Goal: Information Seeking & Learning: Learn about a topic

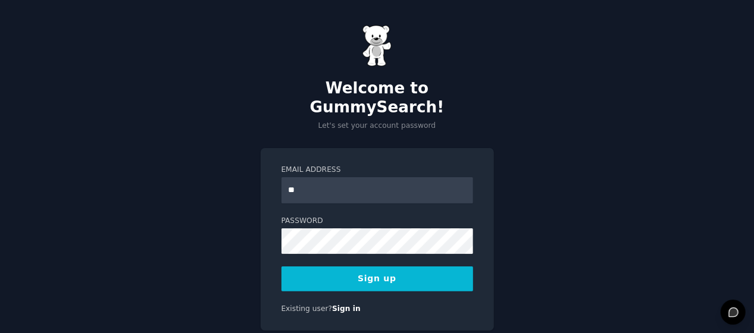
type input "*"
click at [330, 177] on input "Email Address" at bounding box center [377, 190] width 192 height 26
click at [319, 177] on input "Email Address" at bounding box center [377, 190] width 192 height 26
click at [389, 267] on button "Sign up" at bounding box center [377, 279] width 192 height 25
click at [401, 267] on button "Sign up" at bounding box center [377, 279] width 192 height 25
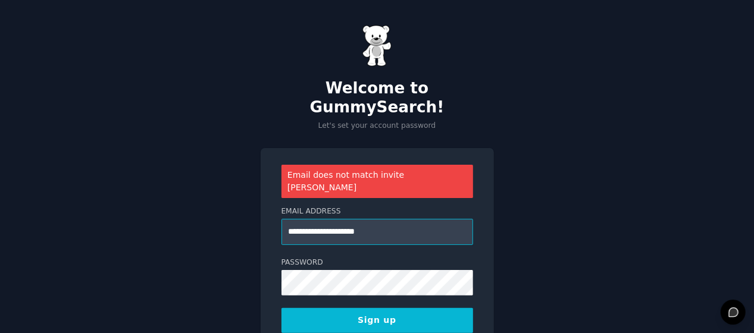
click at [382, 219] on input "**********" at bounding box center [377, 232] width 192 height 26
drag, startPoint x: 382, startPoint y: 202, endPoint x: 249, endPoint y: 207, distance: 133.4
click at [249, 207] on div "**********" at bounding box center [377, 208] width 754 height 417
type input "**********"
click at [553, 152] on div "**********" at bounding box center [377, 208] width 754 height 417
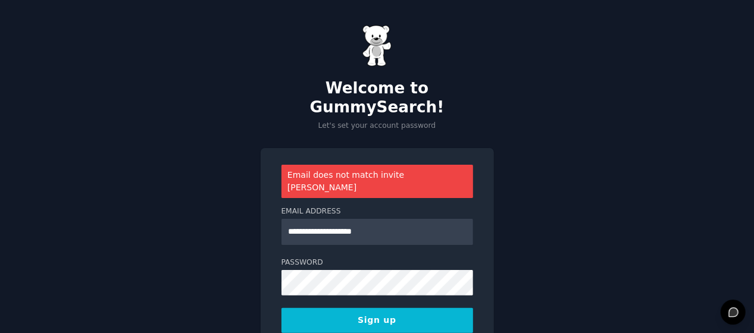
click at [396, 308] on button "Sign up" at bounding box center [377, 320] width 192 height 25
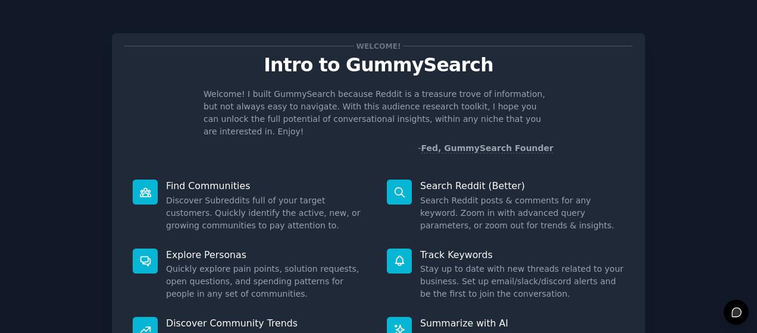
click at [655, 128] on div "Welcome! Intro to GummySearch Welcome! I built GummySearch because Reddit is a …" at bounding box center [379, 246] width 724 height 458
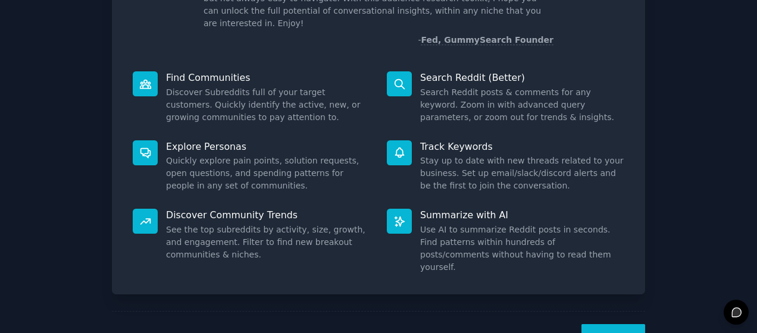
scroll to position [132, 0]
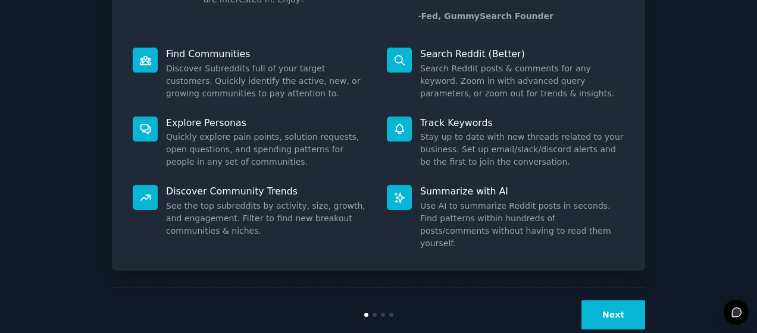
click at [606, 301] on button "Next" at bounding box center [613, 315] width 64 height 29
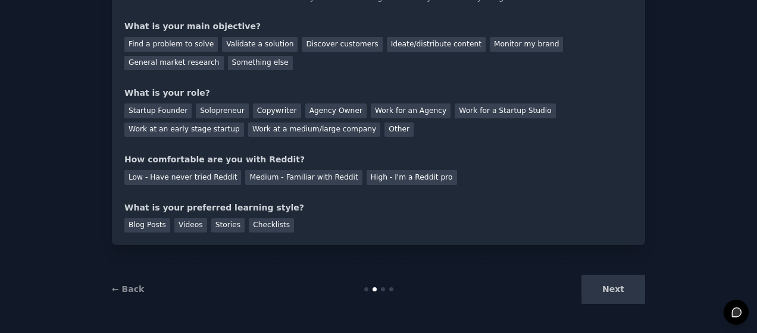
scroll to position [92, 0]
click at [224, 57] on div "General market research" at bounding box center [173, 64] width 99 height 15
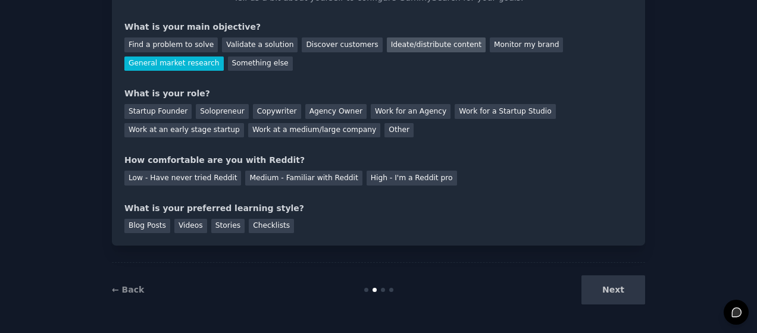
click at [387, 43] on div "Ideate/distribute content" at bounding box center [436, 44] width 99 height 15
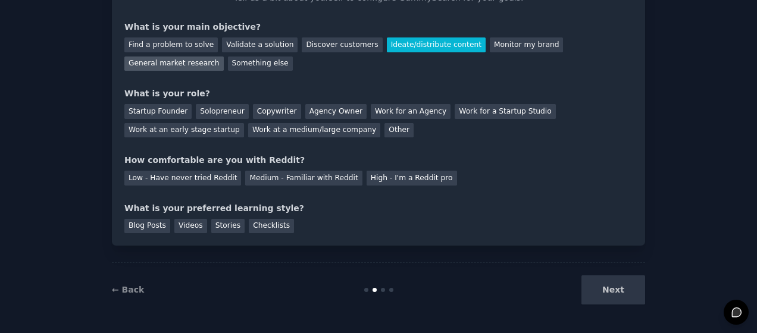
click at [224, 57] on div "General market research" at bounding box center [173, 64] width 99 height 15
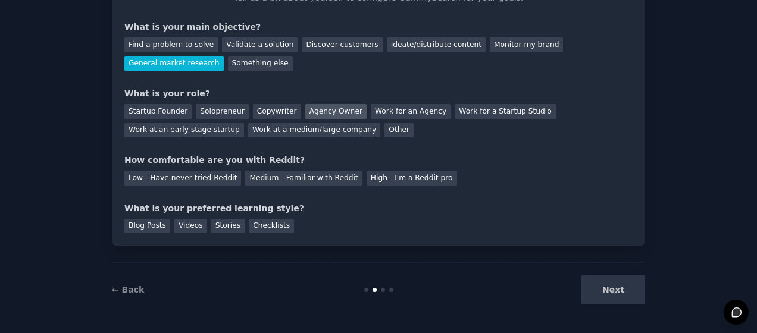
click at [315, 116] on div "Agency Owner" at bounding box center [335, 111] width 61 height 15
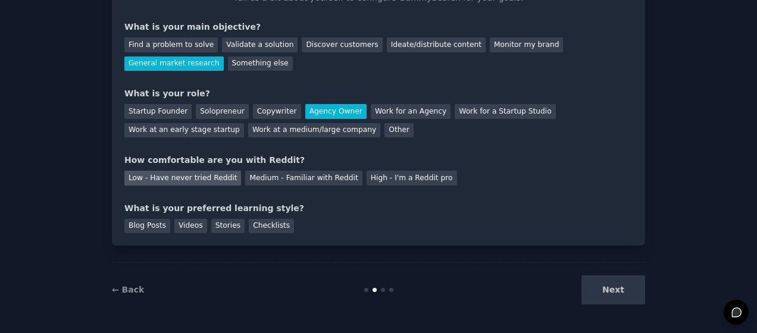
click at [192, 177] on div "Low - Have never tried Reddit" at bounding box center [182, 178] width 117 height 15
click at [255, 227] on div "Checklists" at bounding box center [271, 226] width 45 height 15
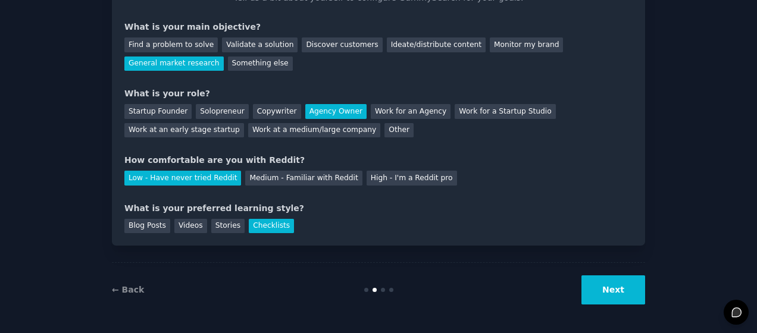
click at [614, 293] on button "Next" at bounding box center [613, 290] width 64 height 29
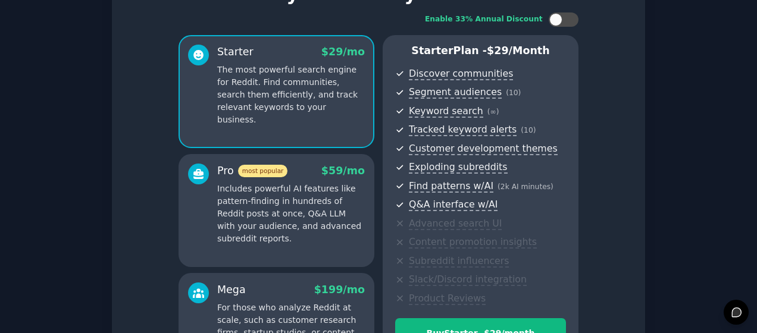
scroll to position [237, 0]
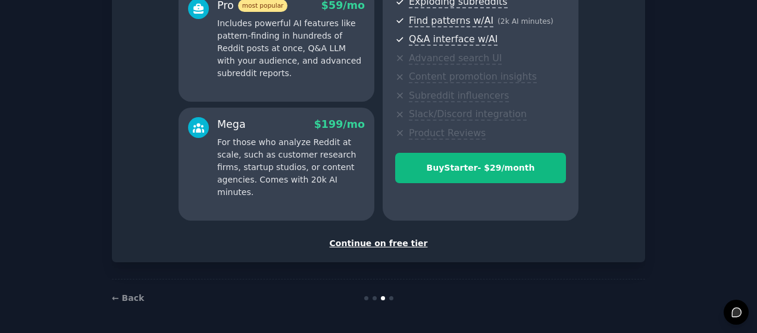
click at [402, 245] on div "Continue on free tier" at bounding box center [378, 243] width 508 height 12
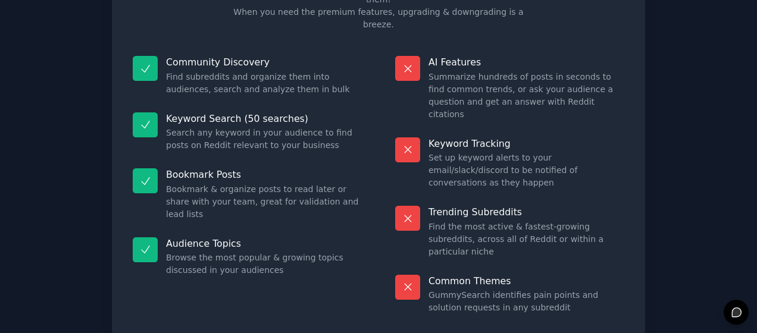
scroll to position [106, 0]
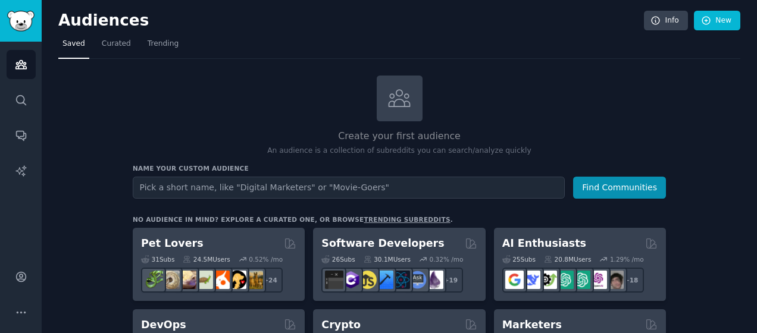
click at [366, 189] on input "text" at bounding box center [349, 188] width 432 height 22
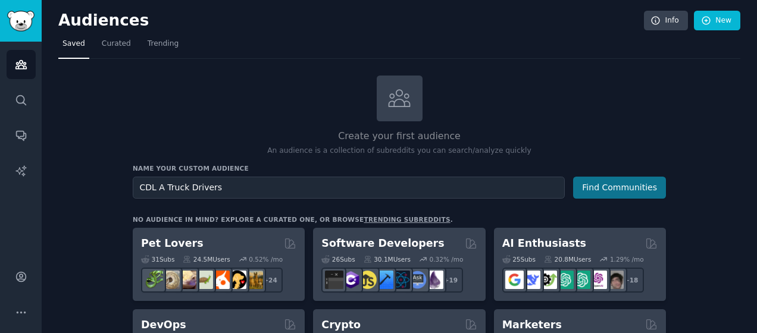
type input "CDL A Truck Drivers"
click at [605, 183] on button "Find Communities" at bounding box center [619, 188] width 93 height 22
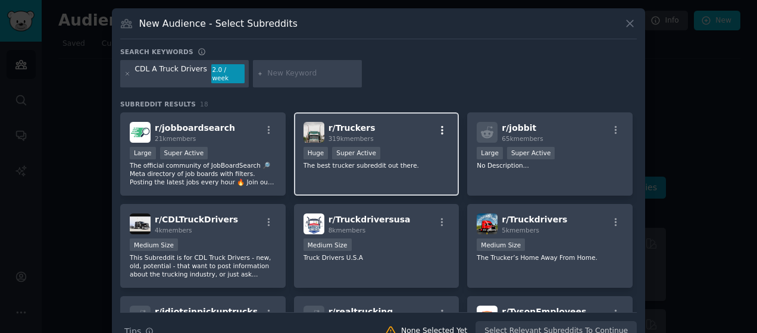
click at [440, 125] on icon "button" at bounding box center [442, 130] width 11 height 11
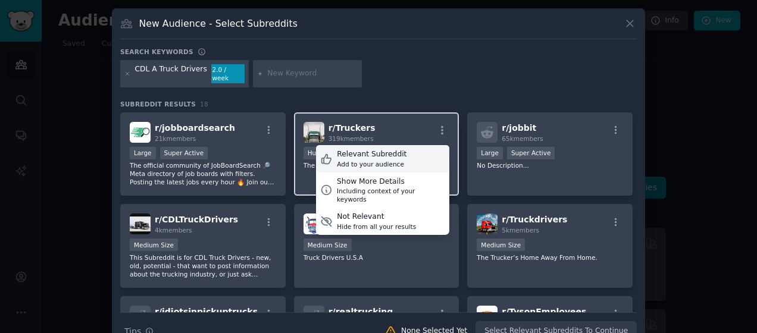
click at [388, 149] on div "Relevant Subreddit" at bounding box center [372, 154] width 70 height 11
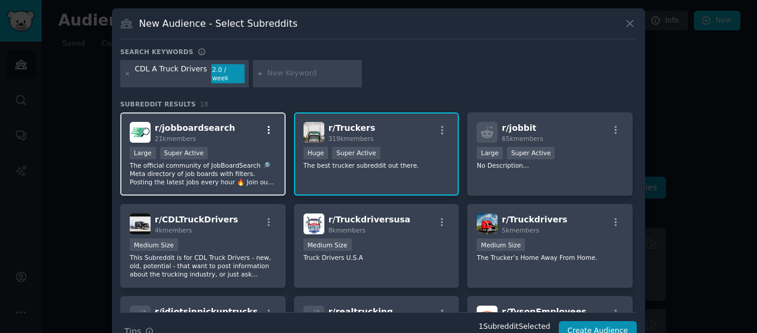
click at [265, 125] on icon "button" at bounding box center [269, 130] width 11 height 11
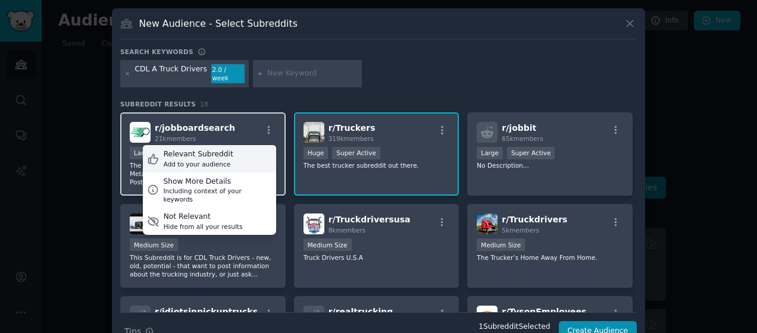
click at [209, 160] on div "Add to your audience" at bounding box center [199, 164] width 70 height 8
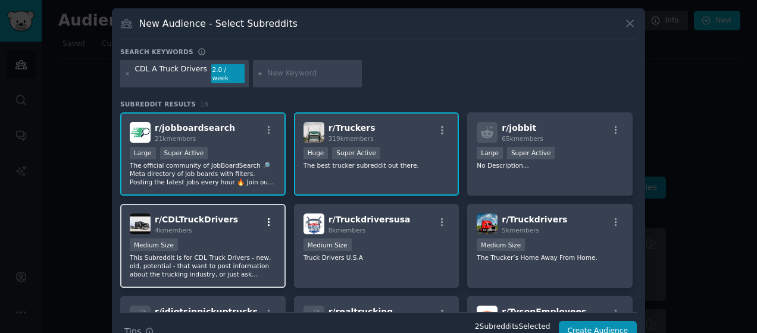
click at [268, 217] on icon "button" at bounding box center [269, 222] width 11 height 11
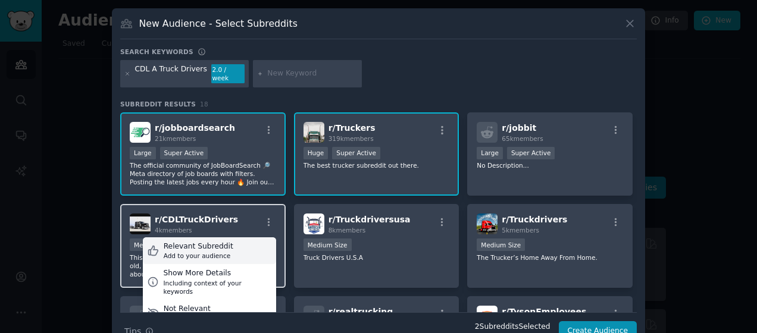
click at [226, 242] on div "Relevant Subreddit Add to your audience" at bounding box center [209, 250] width 133 height 27
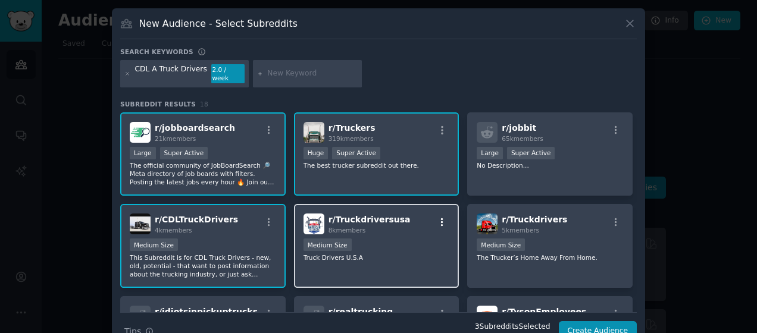
click at [438, 218] on icon "button" at bounding box center [442, 222] width 11 height 11
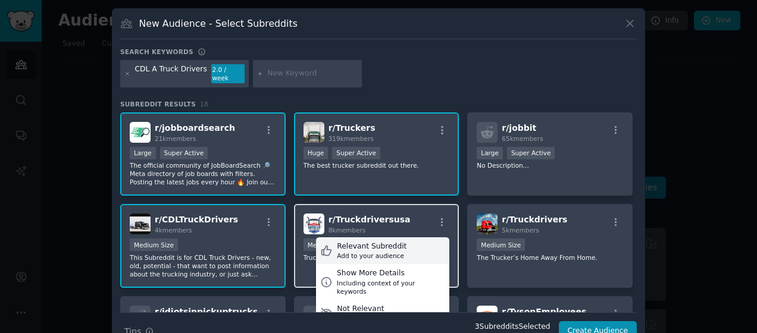
click at [378, 252] on div "Add to your audience" at bounding box center [372, 256] width 70 height 8
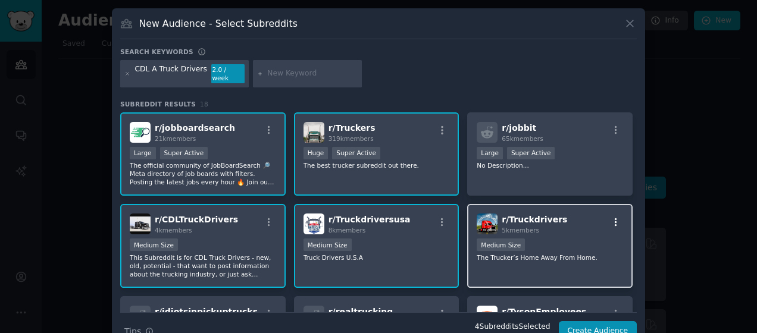
click at [615, 218] on icon "button" at bounding box center [616, 222] width 2 height 8
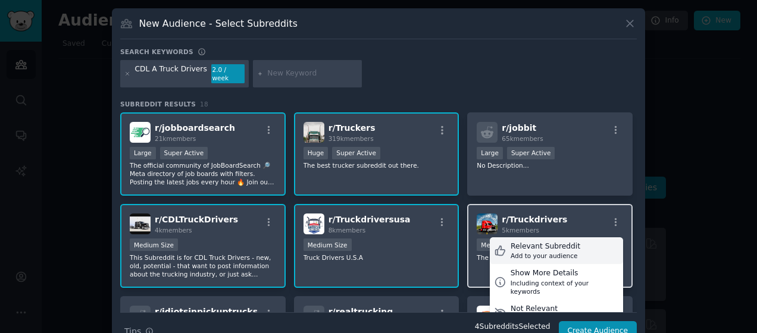
click at [566, 242] on div "Relevant Subreddit" at bounding box center [546, 247] width 70 height 11
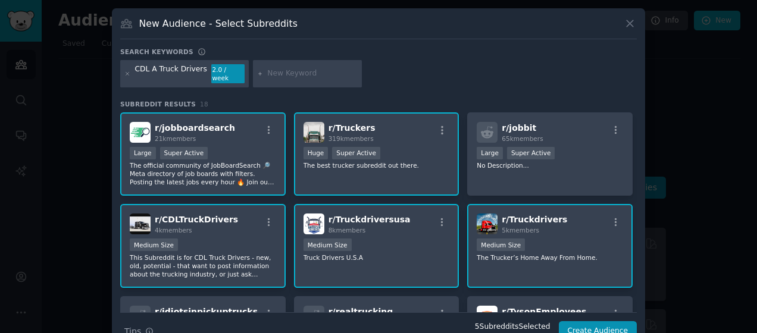
scroll to position [175, 0]
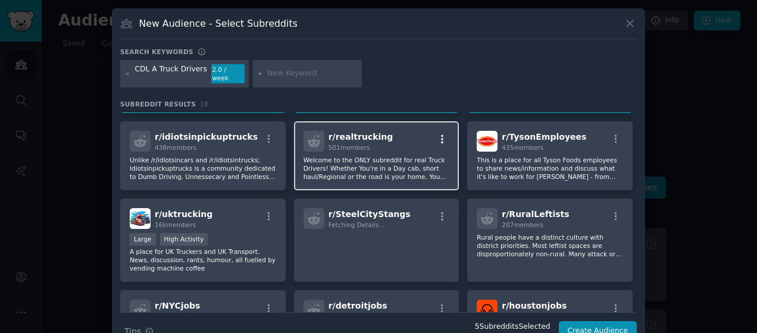
click at [441, 135] on icon "button" at bounding box center [442, 139] width 2 height 8
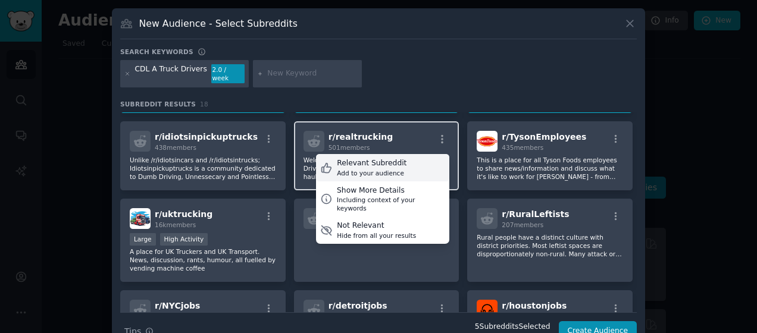
click at [383, 169] on div "Add to your audience" at bounding box center [372, 173] width 70 height 8
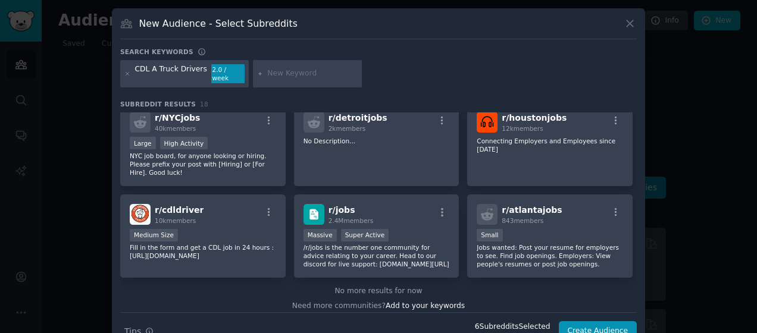
scroll to position [365, 0]
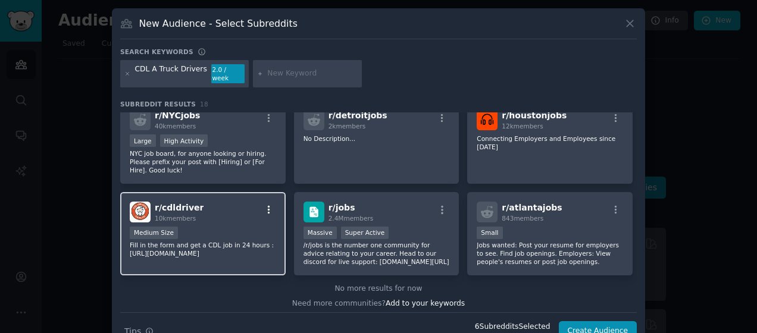
click at [266, 205] on icon "button" at bounding box center [269, 210] width 11 height 11
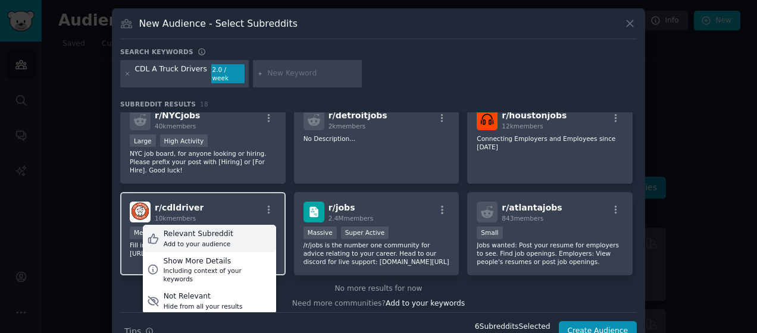
click at [211, 240] on div "Add to your audience" at bounding box center [199, 244] width 70 height 8
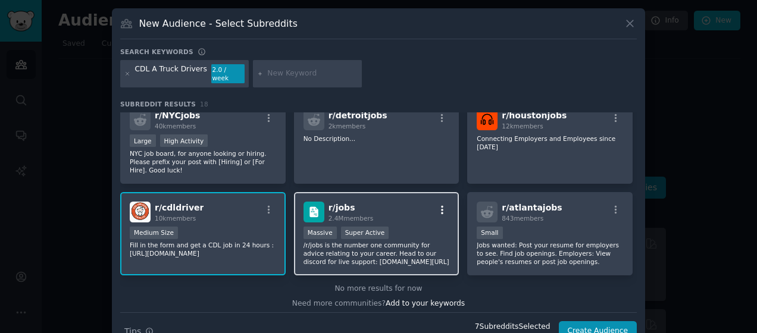
click at [437, 205] on icon "button" at bounding box center [442, 210] width 11 height 11
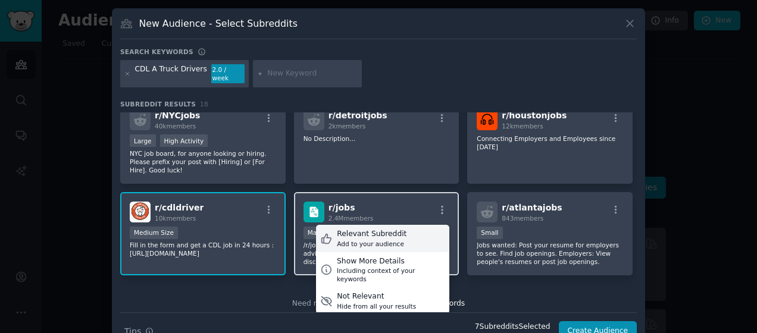
click at [406, 228] on div "Relevant Subreddit Add to your audience" at bounding box center [382, 238] width 133 height 27
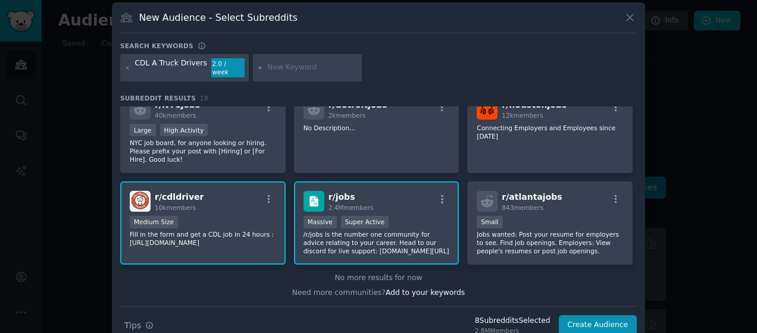
scroll to position [16, 0]
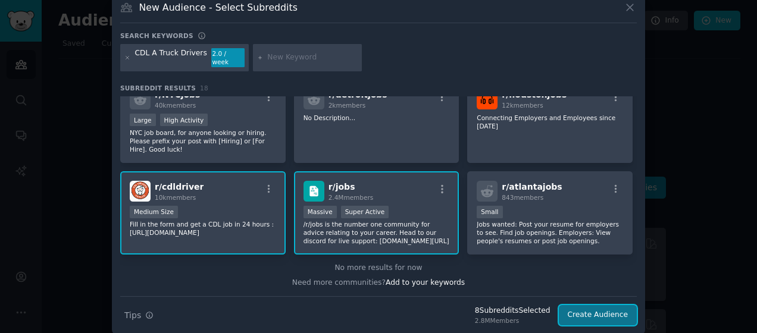
click at [587, 305] on button "Create Audience" at bounding box center [598, 315] width 79 height 20
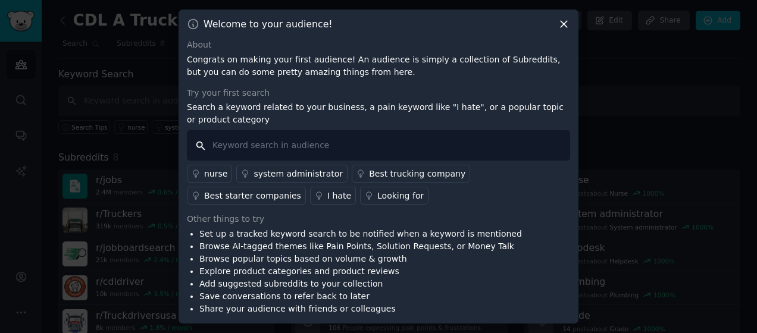
click at [278, 139] on input "text" at bounding box center [378, 145] width 383 height 30
type input "CDL A Jobs"
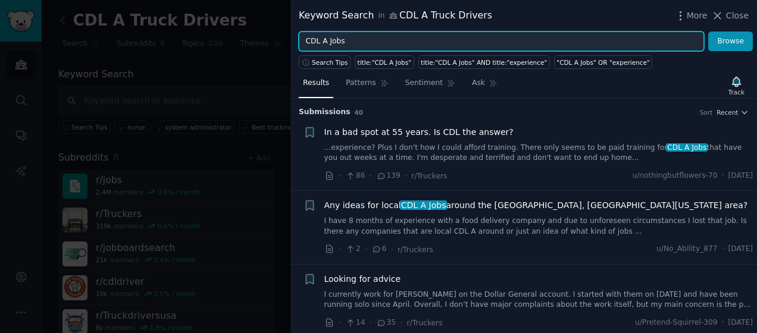
click at [364, 43] on input "CDL A Jobs" at bounding box center [501, 42] width 405 height 20
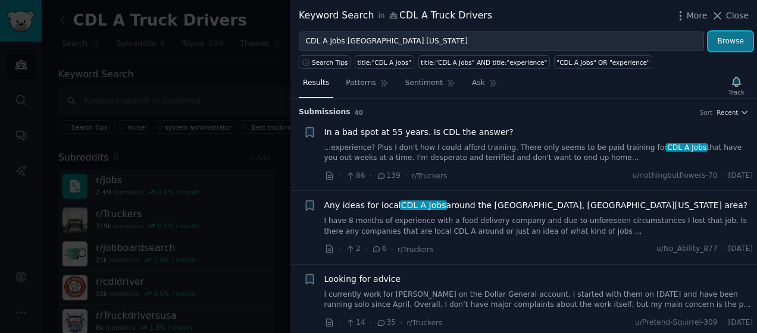
click at [727, 38] on button "Browse" at bounding box center [730, 42] width 45 height 20
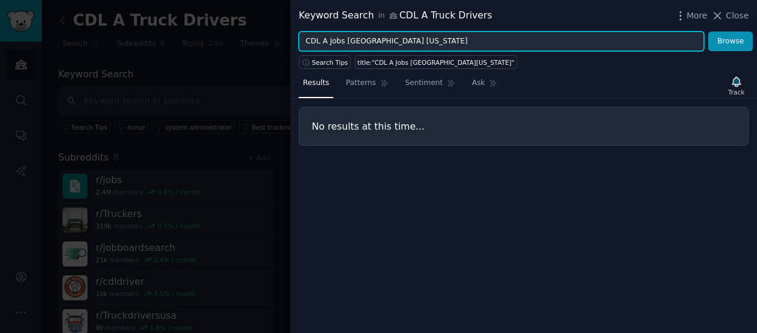
drag, startPoint x: 400, startPoint y: 40, endPoint x: 343, endPoint y: 46, distance: 56.8
click at [343, 46] on input "CDL A Jobs Columbus Ohio" at bounding box center [501, 42] width 405 height 20
type input "CDL A Jobs"
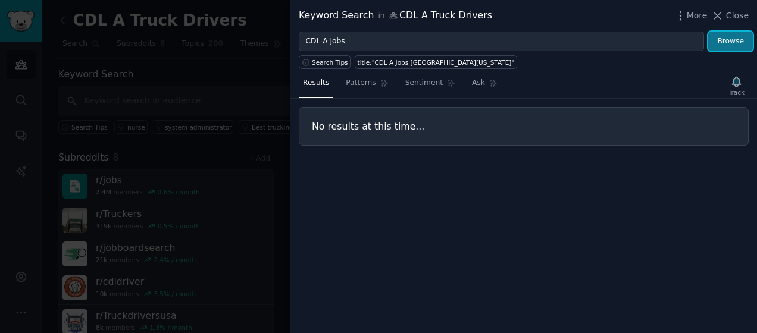
click at [723, 40] on button "Browse" at bounding box center [730, 42] width 45 height 20
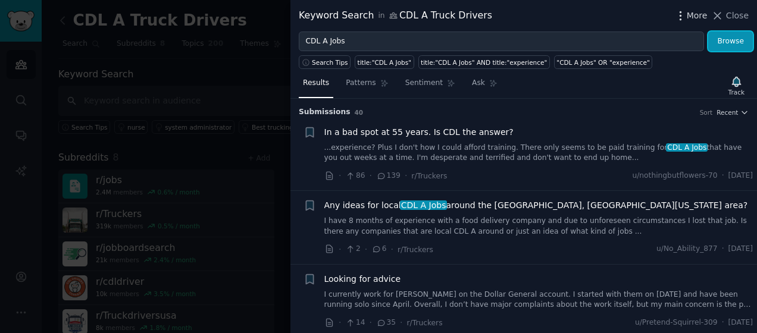
click at [697, 14] on span "More" at bounding box center [697, 16] width 21 height 12
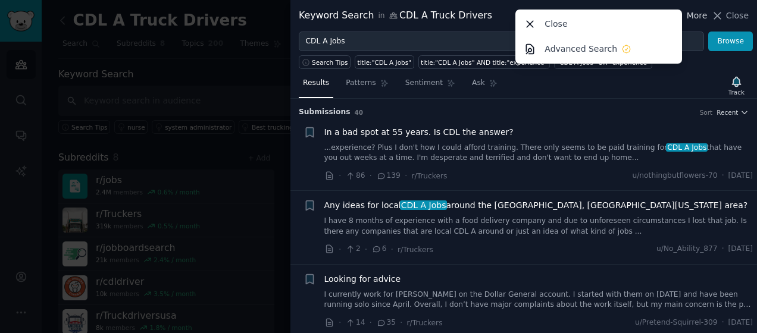
click at [697, 14] on span "More" at bounding box center [697, 16] width 21 height 12
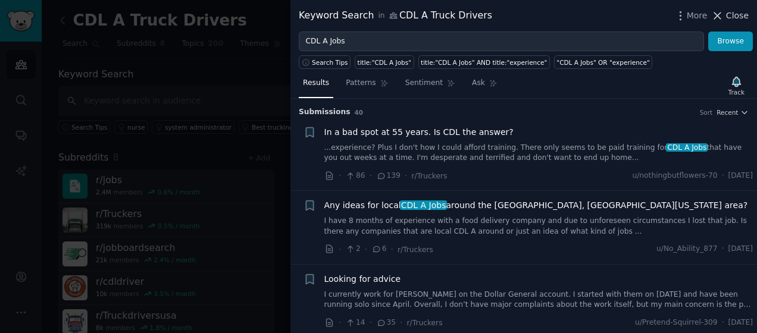
click at [717, 13] on icon at bounding box center [717, 16] width 12 height 12
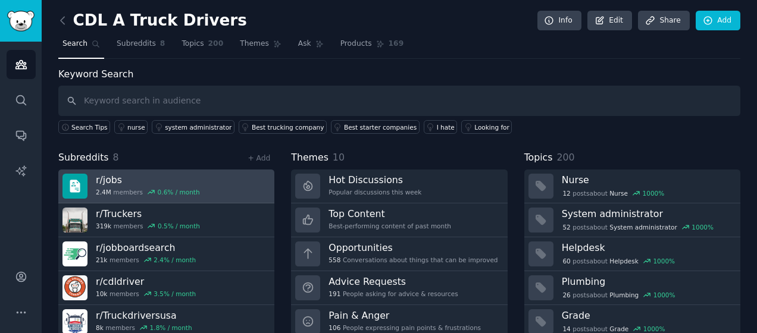
click at [145, 186] on div "r/ jobs 2.4M members 0.6 % / month" at bounding box center [148, 186] width 104 height 25
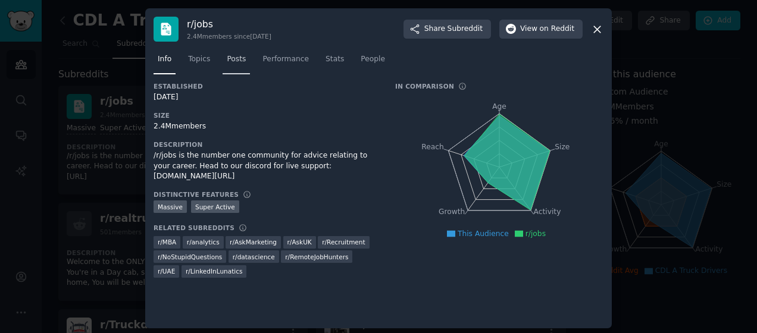
click at [233, 62] on span "Posts" at bounding box center [236, 59] width 19 height 11
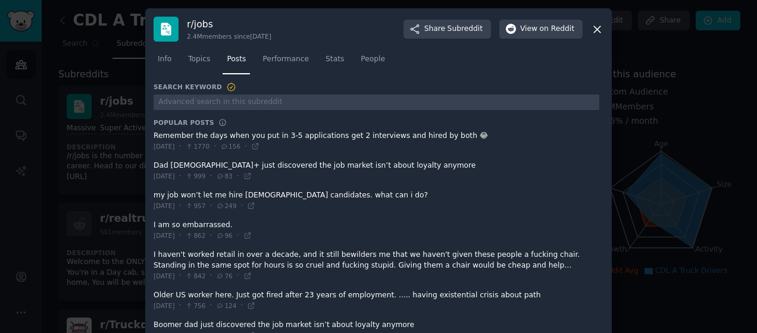
click at [594, 27] on icon at bounding box center [597, 29] width 7 height 7
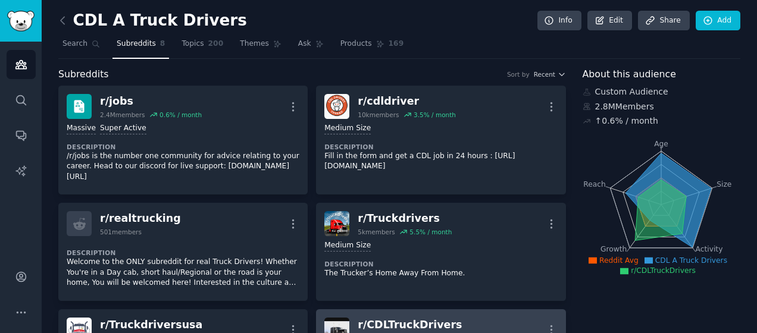
click at [466, 318] on div "r/ CDLTruckDrivers 4k members 4.2 % / month More" at bounding box center [440, 330] width 233 height 25
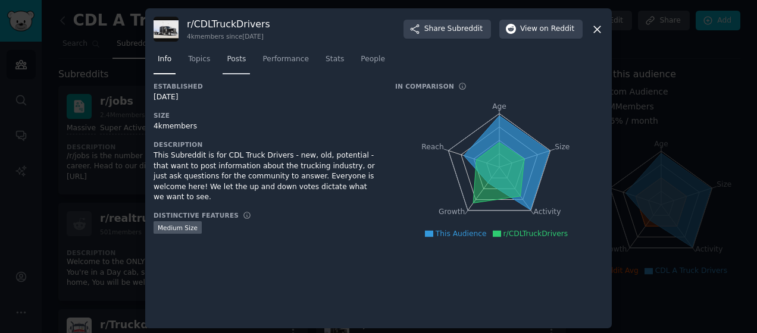
click at [231, 56] on span "Posts" at bounding box center [236, 59] width 19 height 11
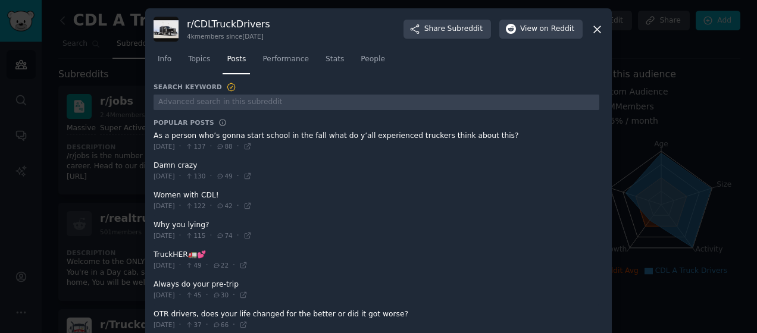
click at [175, 198] on span at bounding box center [377, 200] width 446 height 29
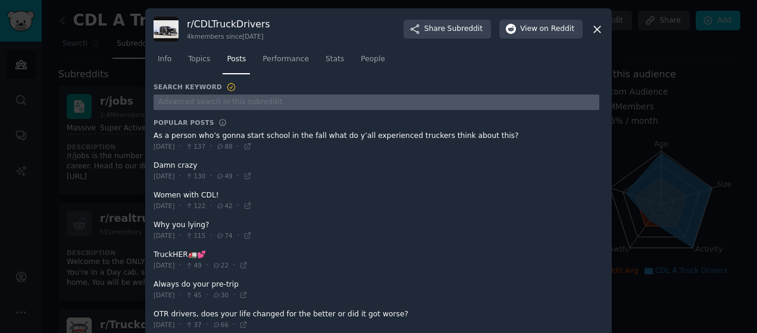
click at [283, 99] on input "text" at bounding box center [377, 103] width 446 height 16
type input "create post"
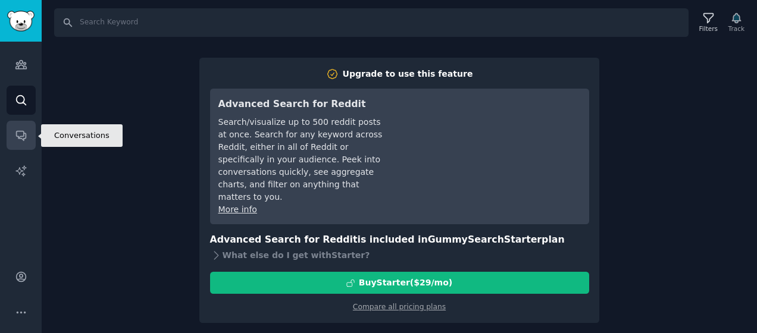
click at [23, 129] on icon "Sidebar" at bounding box center [21, 135] width 12 height 12
